Goal: Find contact information: Find contact information

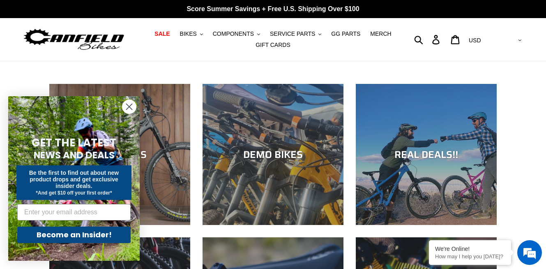
click at [127, 106] on circle "Close dialog" at bounding box center [129, 107] width 14 height 14
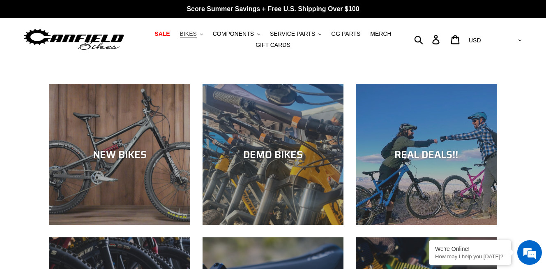
click at [194, 35] on span "BIKES" at bounding box center [188, 33] width 17 height 7
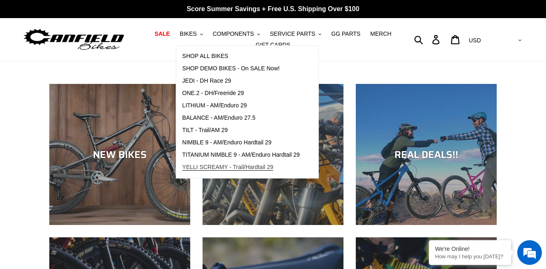
click at [221, 168] on span "YELLI SCREAMY - Trail/Hardtail 29" at bounding box center [227, 166] width 91 height 7
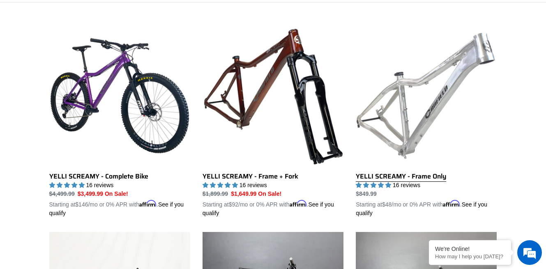
click at [408, 79] on link "YELLI SCREAMY - Frame Only" at bounding box center [426, 121] width 141 height 192
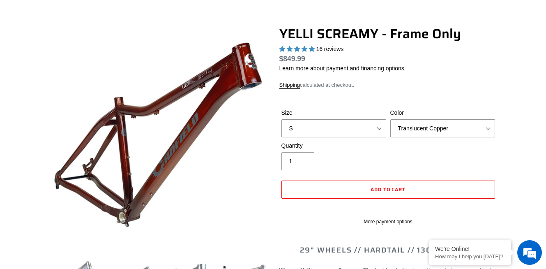
scroll to position [58, 0]
select select "highest-rating"
click at [363, 134] on select "S M L XL" at bounding box center [333, 128] width 105 height 18
select select "L"
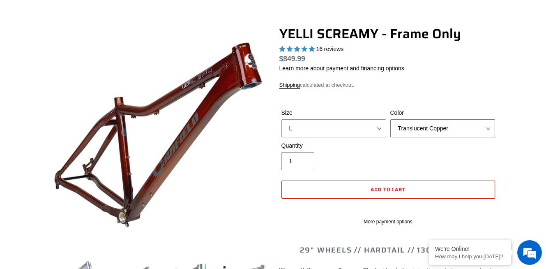
click at [423, 127] on select "Translucent Copper Purple Haze Raw" at bounding box center [442, 128] width 105 height 18
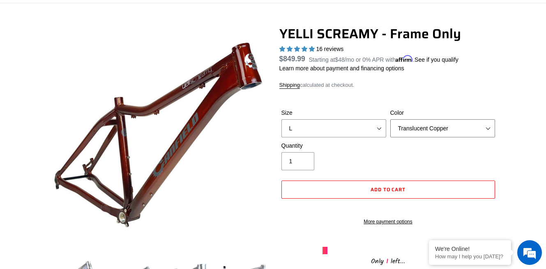
select select "Raw"
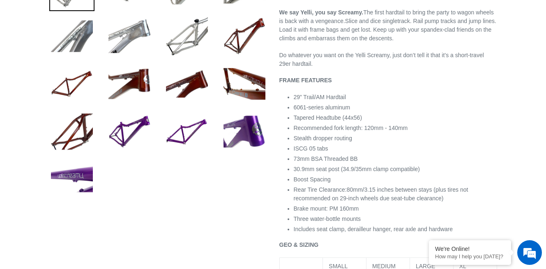
scroll to position [264, 0]
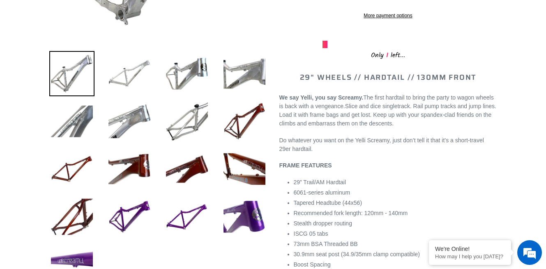
click at [120, 79] on img at bounding box center [129, 73] width 45 height 45
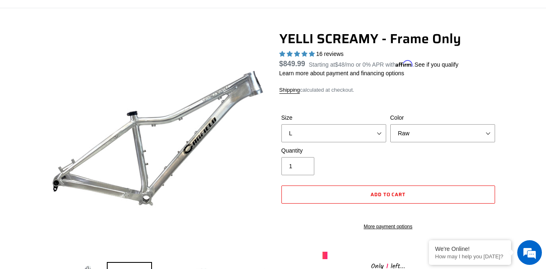
scroll to position [0, 0]
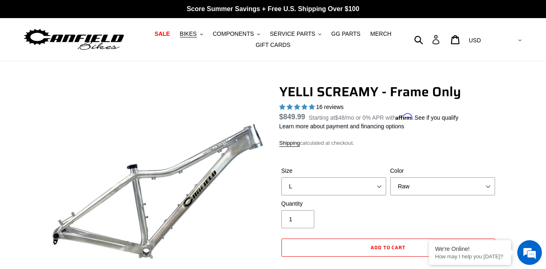
click at [440, 40] on icon at bounding box center [435, 39] width 9 height 9
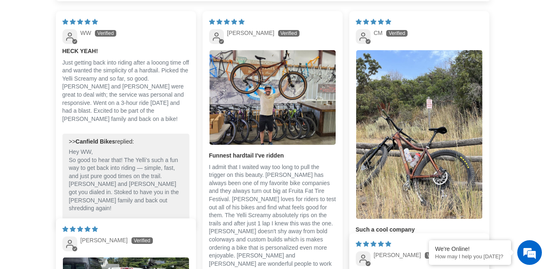
select select "highest-rating"
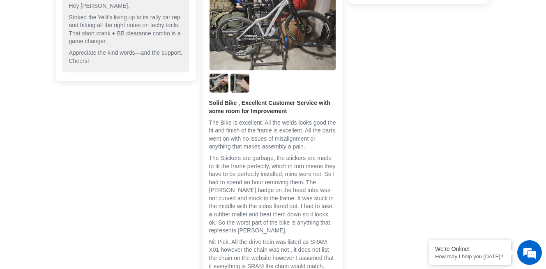
scroll to position [1949, 0]
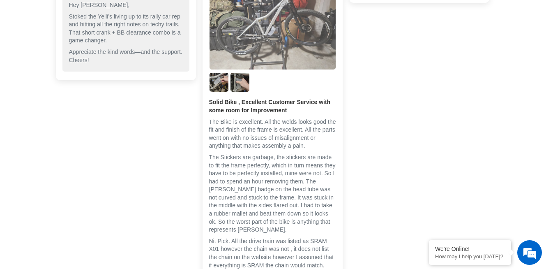
click at [292, 41] on img "Link to user picture 1" at bounding box center [272, 22] width 126 height 94
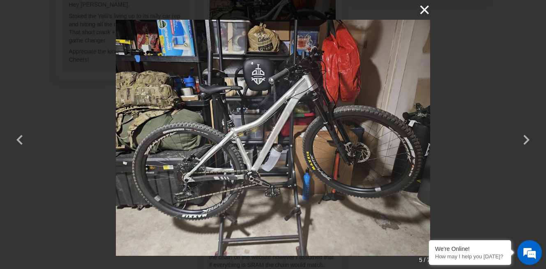
click at [426, 12] on button "×" at bounding box center [420, 10] width 20 height 20
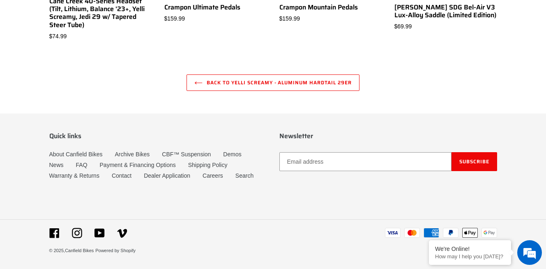
scroll to position [3157, 0]
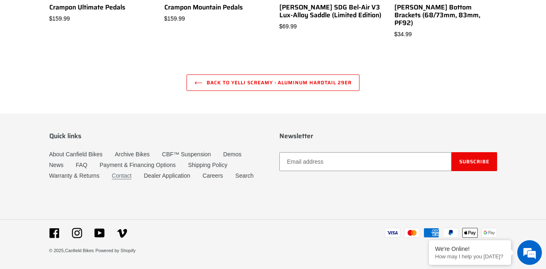
click at [117, 176] on link "Contact" at bounding box center [122, 175] width 20 height 7
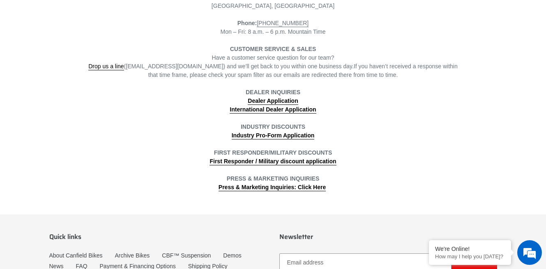
scroll to position [267, 0]
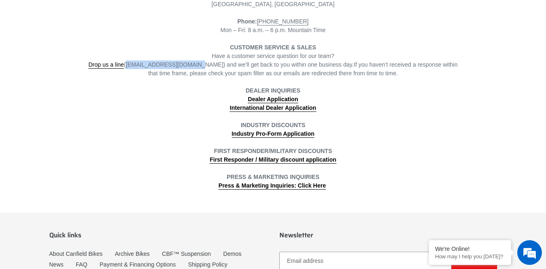
drag, startPoint x: 192, startPoint y: 66, endPoint x: 129, endPoint y: 65, distance: 62.4
click at [129, 65] on span "Drop us a line ([EMAIL_ADDRESS][DOMAIN_NAME]) and we’ll get back to you within …" at bounding box center [220, 64] width 265 height 7
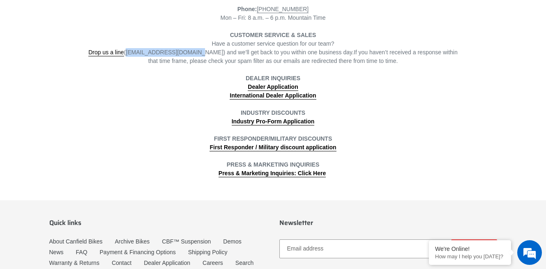
scroll to position [0, 0]
click at [301, 121] on strong "Industry Pro-Form Application" at bounding box center [273, 121] width 83 height 7
click at [180, 60] on div "Have a customer service question for our team? Drop us a line ([EMAIL_ADDRESS][…" at bounding box center [272, 52] width 371 height 26
drag, startPoint x: 191, startPoint y: 53, endPoint x: 131, endPoint y: 53, distance: 60.4
click at [131, 53] on span "Drop us a line ([EMAIL_ADDRESS][DOMAIN_NAME]) and we’ll get back to you within …" at bounding box center [220, 52] width 265 height 7
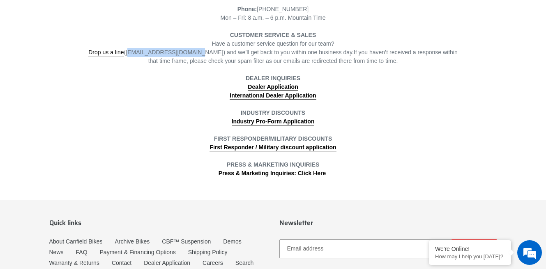
copy span "[EMAIL_ADDRESS][DOMAIN_NAME]"
